Goal: Task Accomplishment & Management: Manage account settings

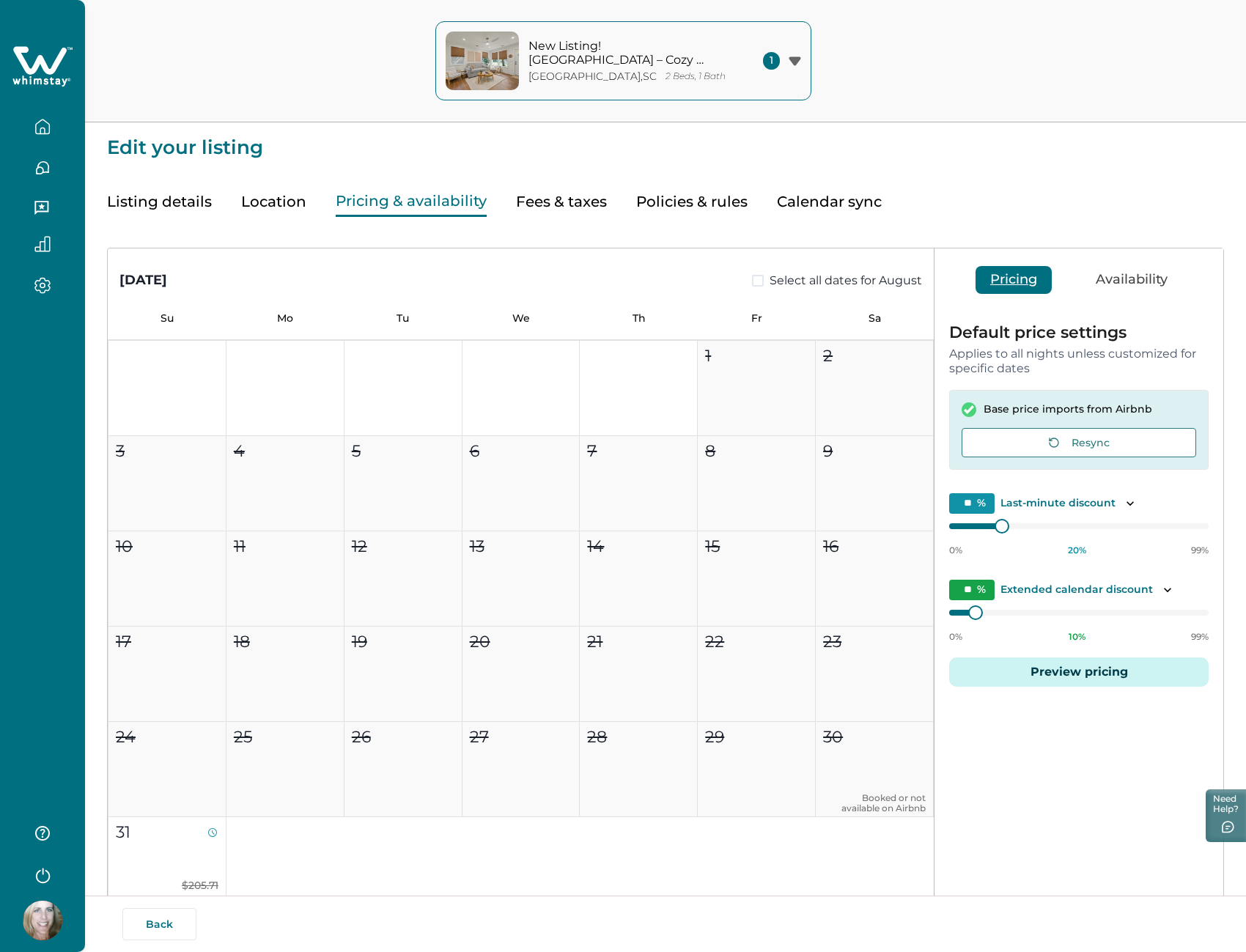
click at [145, 198] on button "Listing details" at bounding box center [159, 202] width 105 height 30
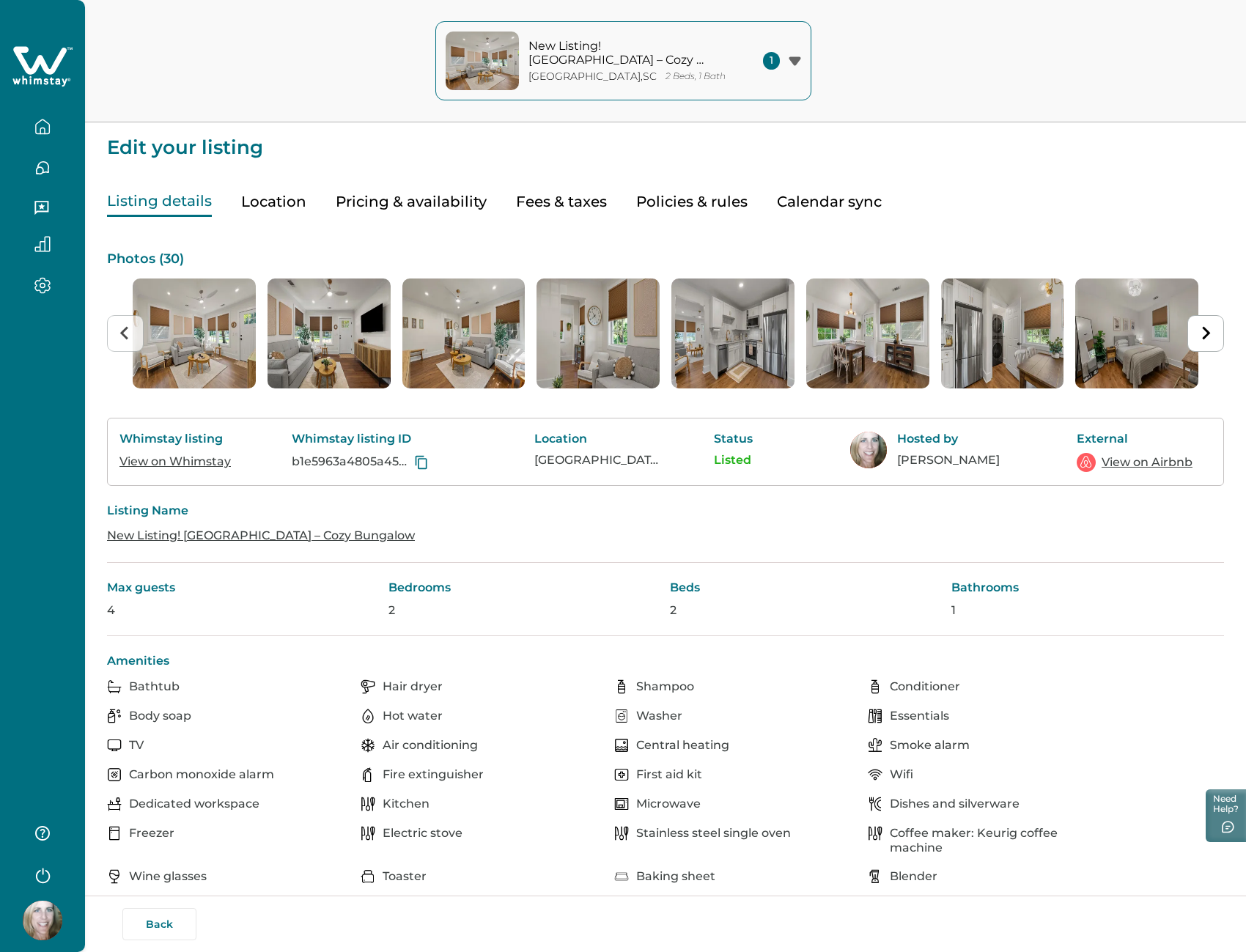
click at [144, 146] on p "Edit your listing" at bounding box center [665, 139] width 1117 height 35
click at [45, 123] on icon "button" at bounding box center [42, 126] width 16 height 16
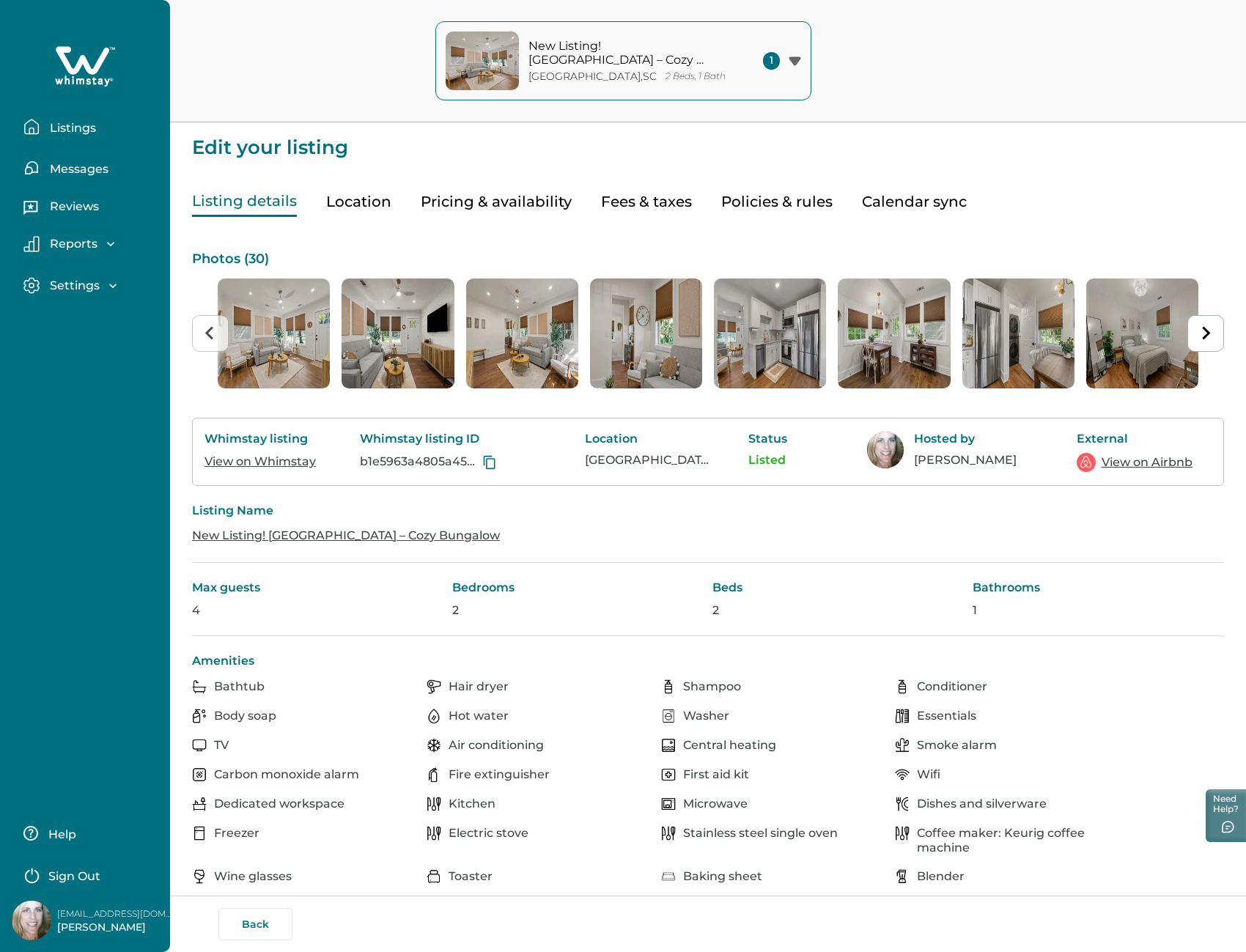
click at [73, 122] on p "Listings" at bounding box center [70, 128] width 50 height 14
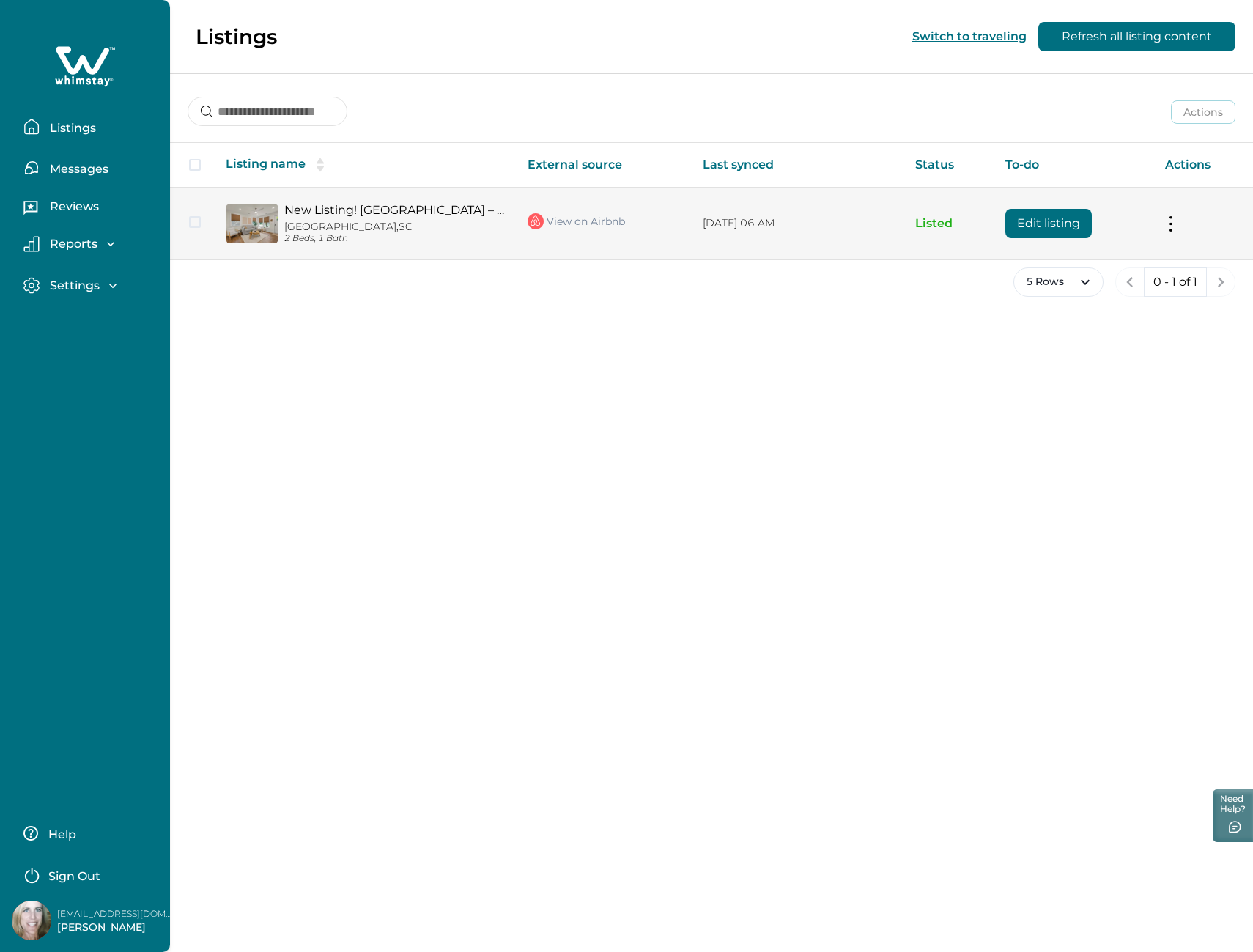
click at [189, 222] on tr "New Listing! [GEOGRAPHIC_DATA] – [GEOGRAPHIC_DATA], [GEOGRAPHIC_DATA] 2 Beds, 1…" at bounding box center [710, 223] width 1083 height 71
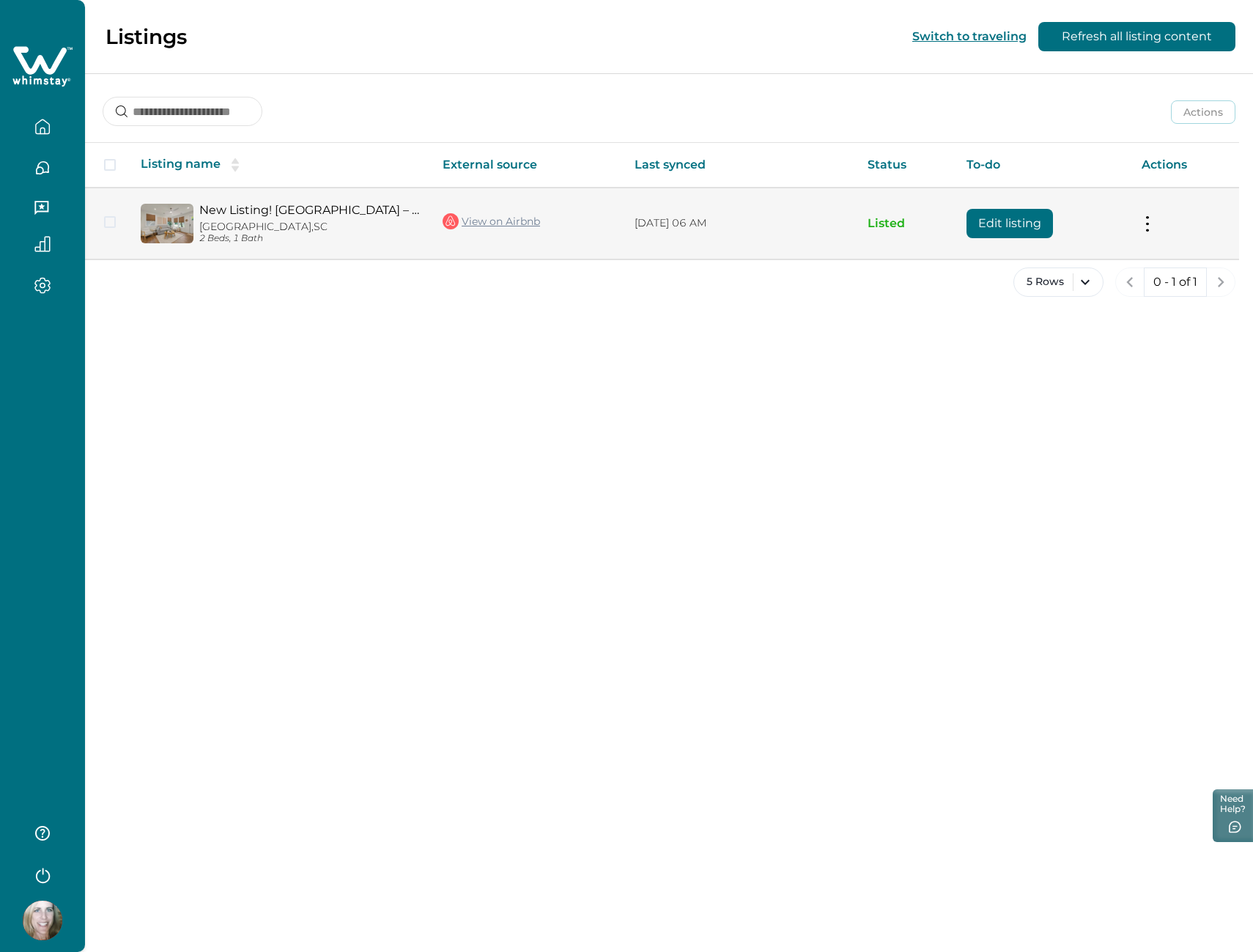
click at [1154, 221] on td "Actions View listing on Whimstay Unlist listing View listing details" at bounding box center [1184, 223] width 109 height 71
click at [1149, 218] on button at bounding box center [1147, 223] width 11 height 15
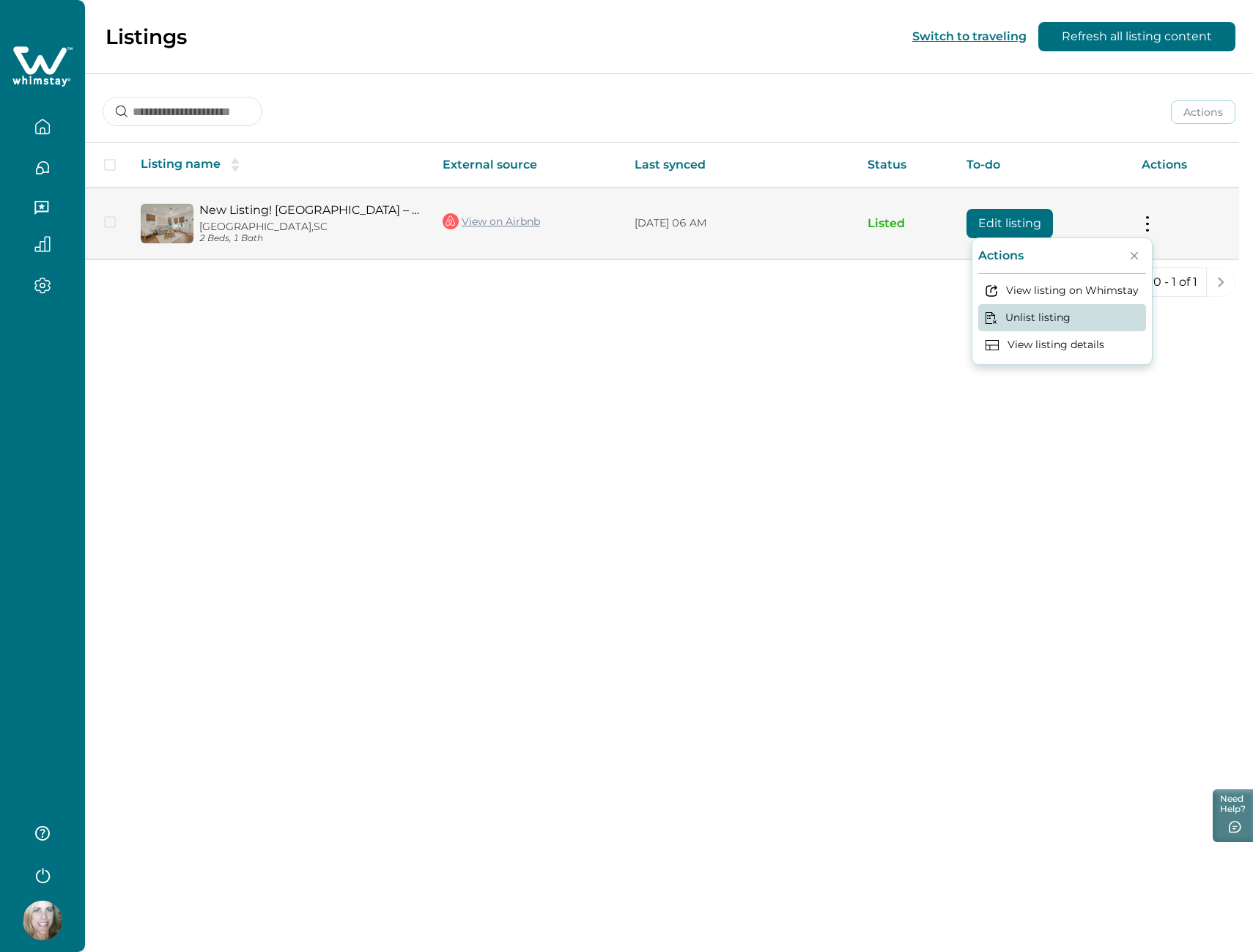
click at [1044, 314] on button "Unlist listing" at bounding box center [1062, 317] width 168 height 27
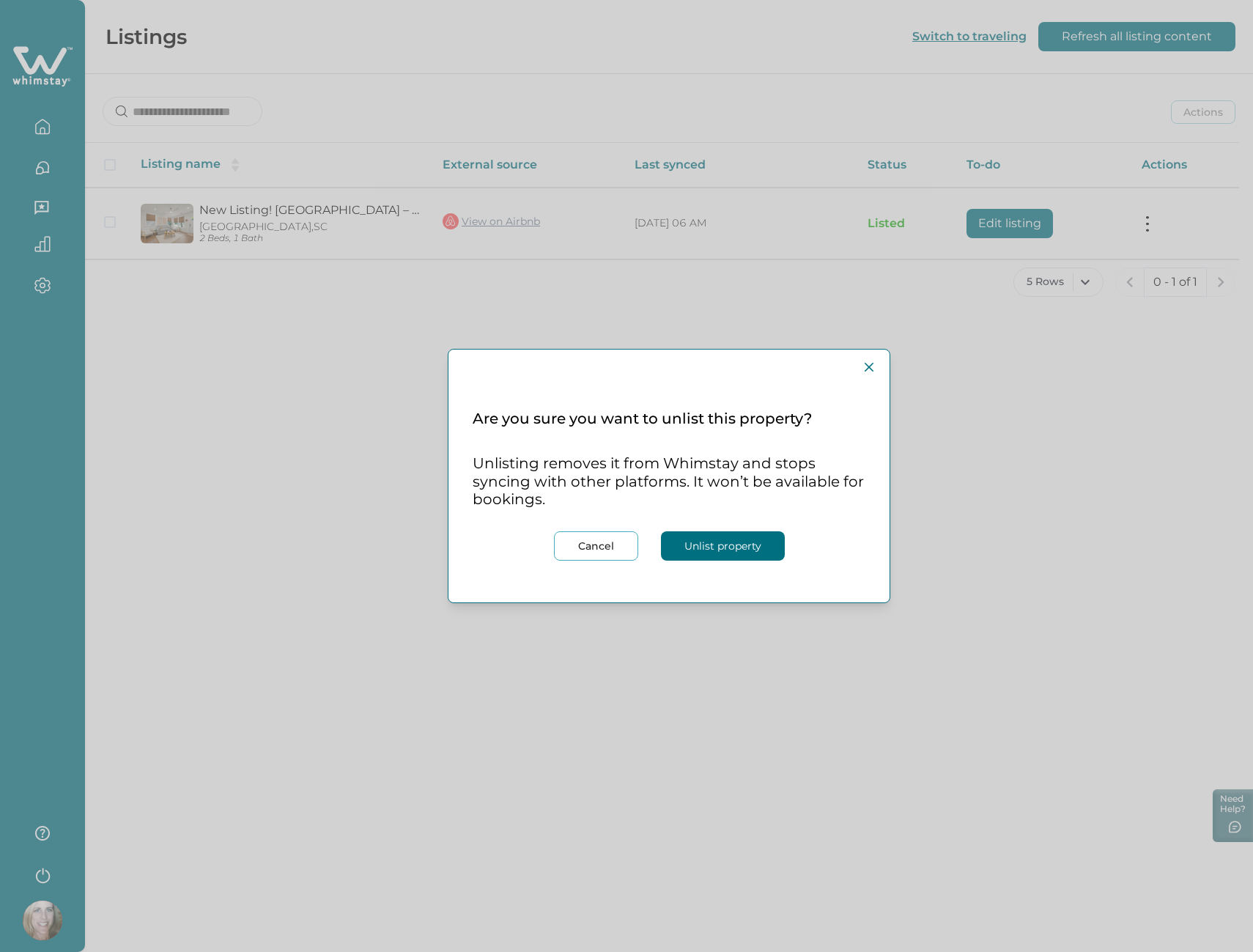
click at [717, 540] on button "Unlist property" at bounding box center [723, 546] width 124 height 29
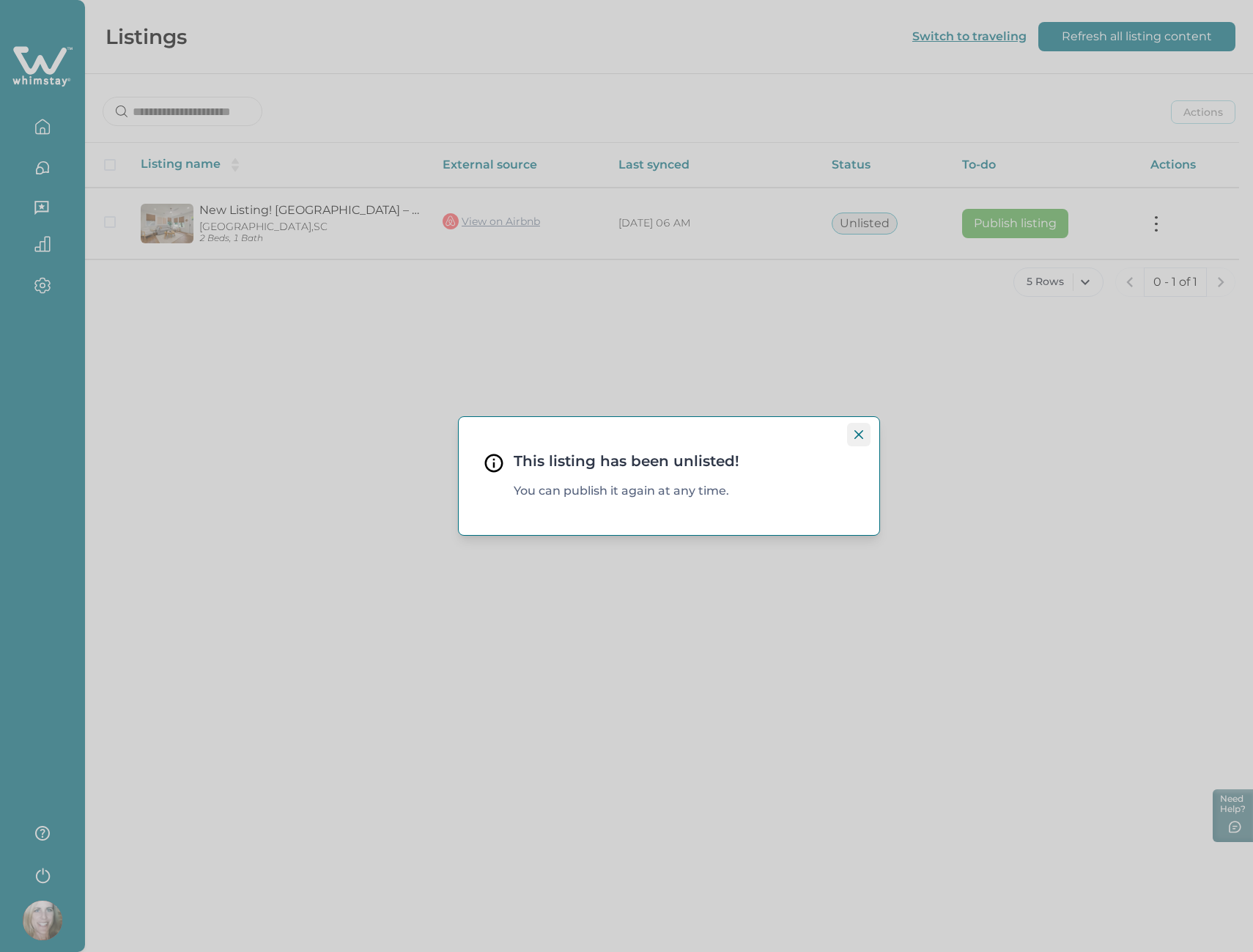
click at [862, 433] on icon "Close" at bounding box center [858, 434] width 9 height 9
